Goal: Navigation & Orientation: Understand site structure

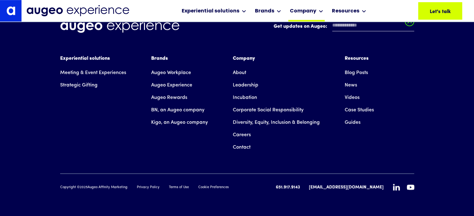
scroll to position [5254, 0]
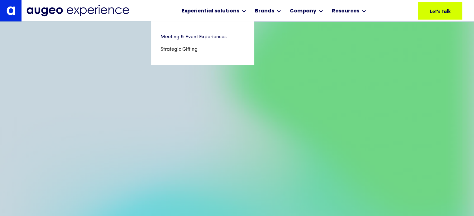
scroll to position [4285, 0]
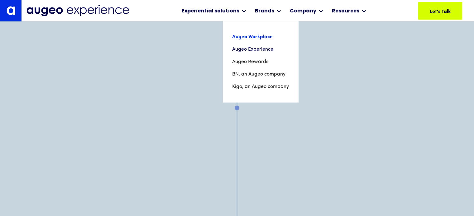
click at [266, 38] on link "Augeo Workplace" at bounding box center [260, 37] width 57 height 12
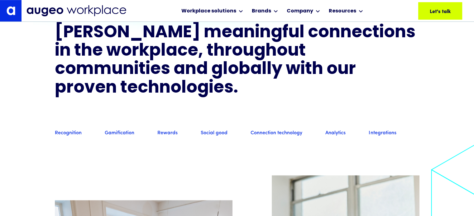
scroll to position [471, 0]
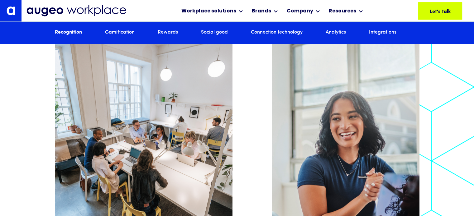
click at [220, 30] on link "Social good" at bounding box center [214, 32] width 27 height 7
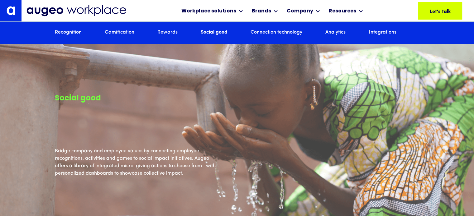
scroll to position [2182, 0]
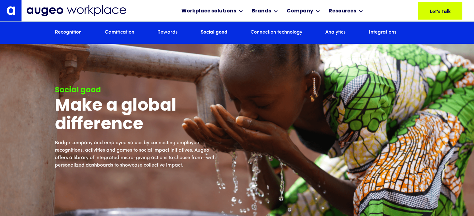
click at [166, 29] on div "Recognition Gamification Rewards Social good Connection technology Analytics In…" at bounding box center [237, 33] width 364 height 22
click at [169, 32] on link "Rewards" at bounding box center [167, 32] width 20 height 7
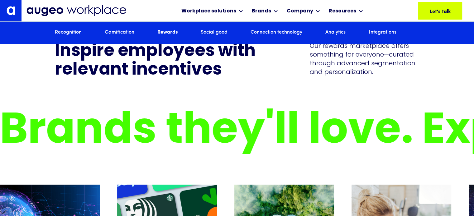
scroll to position [1804, 0]
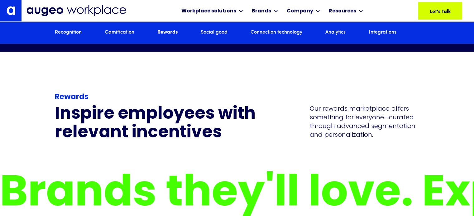
click at [128, 34] on link "Gamification" at bounding box center [120, 32] width 30 height 7
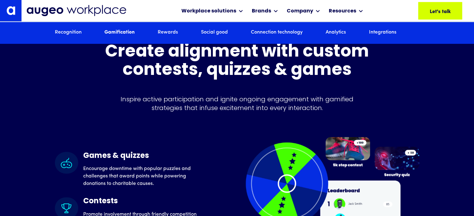
scroll to position [1505, 0]
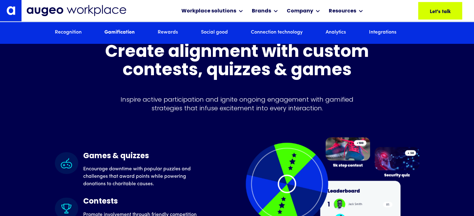
click at [72, 35] on div "Recognition Gamification Rewards Social good Connection technology Analytics In…" at bounding box center [237, 33] width 364 height 22
click at [71, 34] on link "Recognition" at bounding box center [68, 32] width 27 height 7
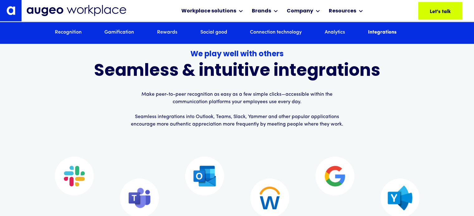
scroll to position [3702, 0]
